Goal: Task Accomplishment & Management: Use online tool/utility

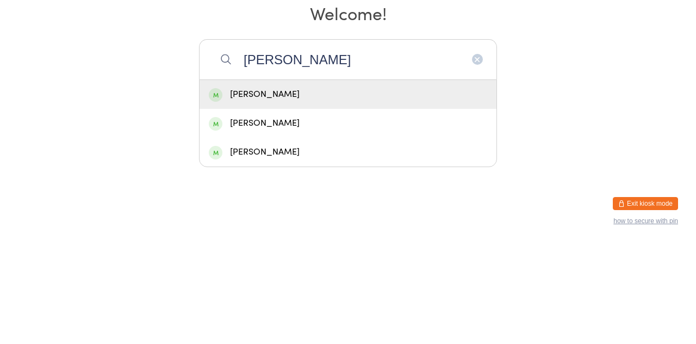
type input "Kara"
click at [424, 203] on div "Kara Little" at bounding box center [348, 195] width 278 height 15
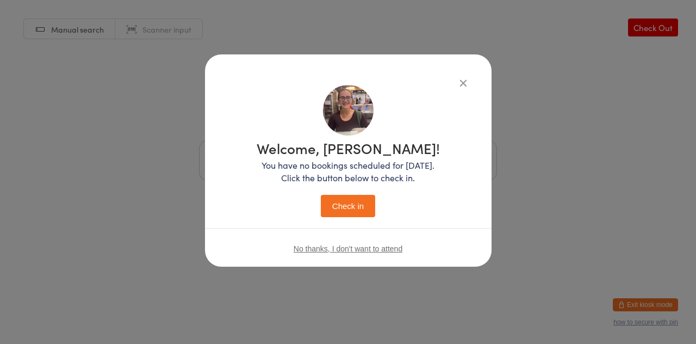
click at [356, 212] on button "Check in" at bounding box center [348, 206] width 54 height 22
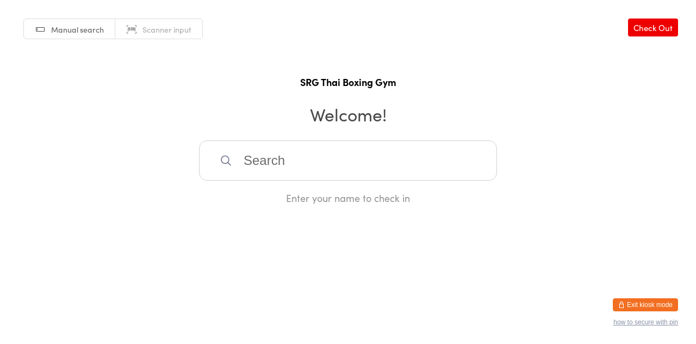
click at [655, 304] on button "Exit kiosk mode" at bounding box center [645, 304] width 65 height 13
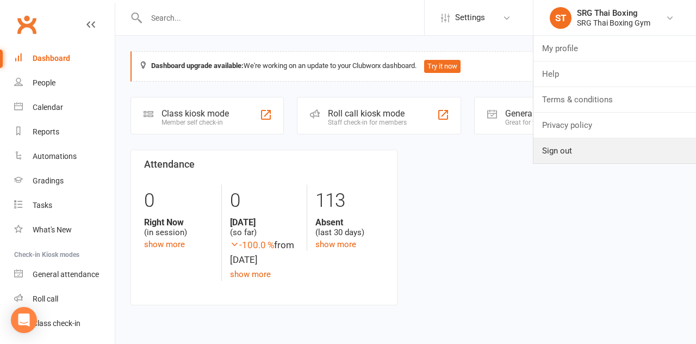
click at [587, 149] on link "Sign out" at bounding box center [614, 150] width 163 height 25
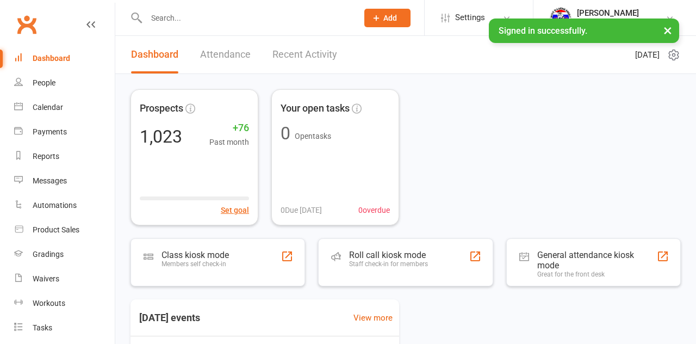
click at [254, 259] on div "Class kiosk mode Members self check-in" at bounding box center [217, 262] width 175 height 48
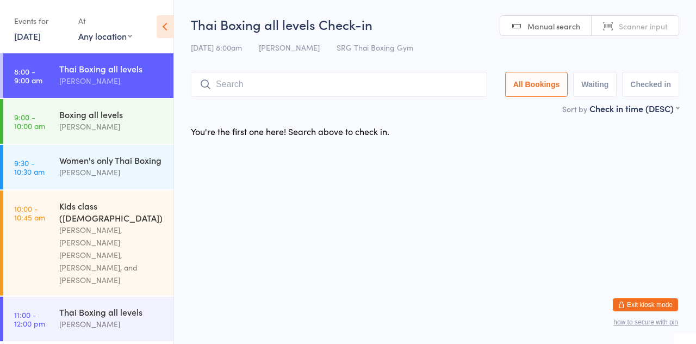
click at [339, 84] on input "search" at bounding box center [339, 84] width 296 height 25
type input "Keenan"
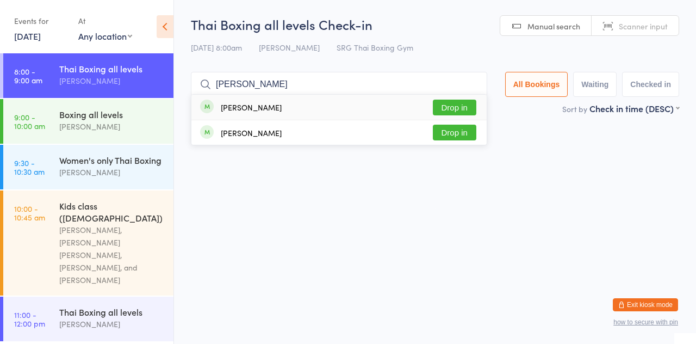
click at [471, 99] on button "Drop in" at bounding box center [454, 107] width 43 height 16
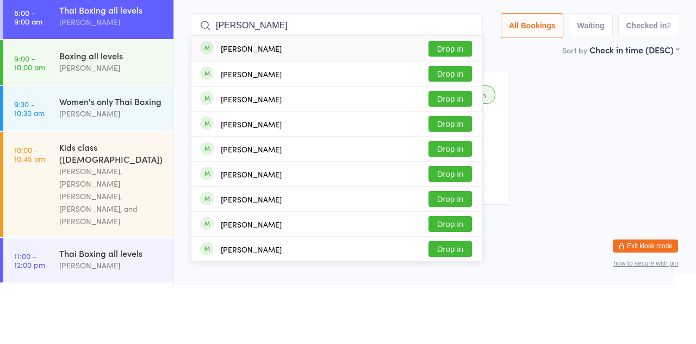
type input "James kostic"
click at [465, 187] on button "Drop in" at bounding box center [449, 183] width 43 height 16
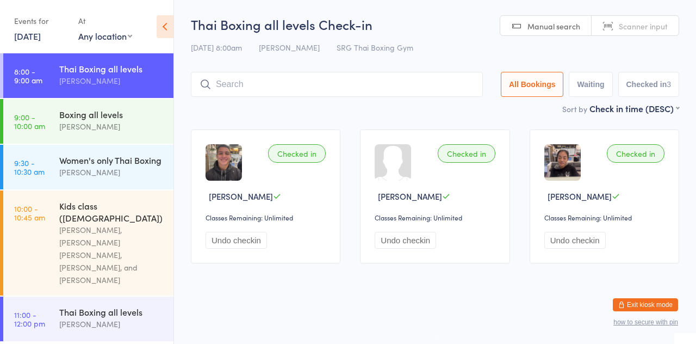
click at [331, 89] on input "search" at bounding box center [337, 84] width 292 height 25
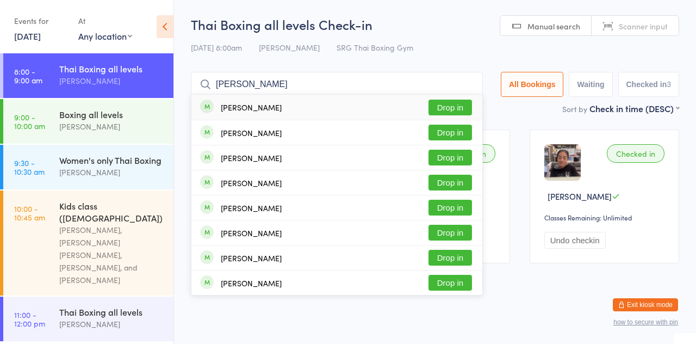
type input "Nathan ga"
click at [456, 110] on button "Drop in" at bounding box center [449, 107] width 43 height 16
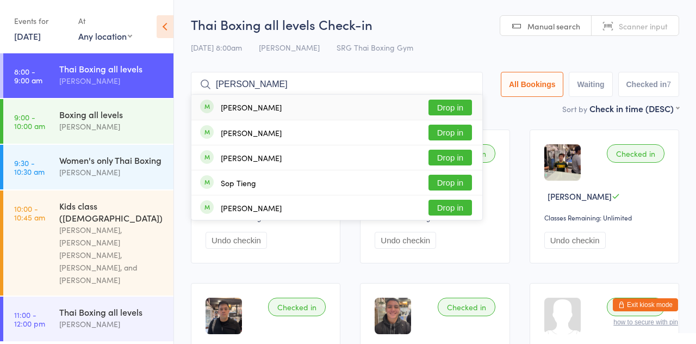
type input "Tim lee"
click at [460, 113] on button "Drop in" at bounding box center [449, 107] width 43 height 16
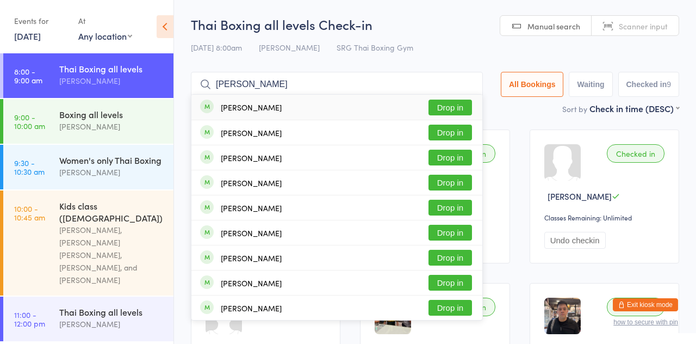
type input "Anders"
click at [437, 109] on button "Drop in" at bounding box center [449, 107] width 43 height 16
